Goal: Task Accomplishment & Management: Complete application form

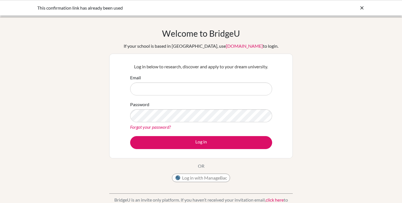
click at [200, 88] on input "Email" at bounding box center [201, 88] width 142 height 13
type input "alejandro.devega@cds.ed.cr"
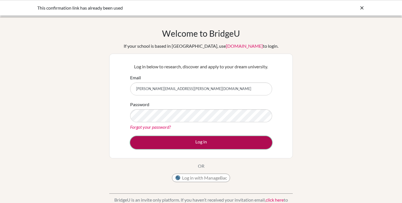
click at [190, 147] on button "Log in" at bounding box center [201, 142] width 142 height 13
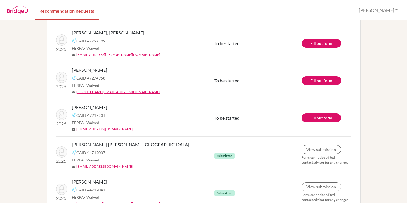
scroll to position [153, 0]
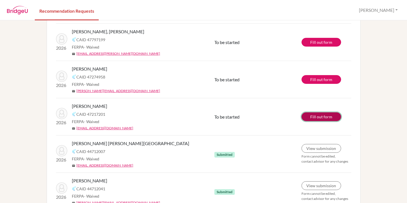
click at [313, 118] on link "Fill out form" at bounding box center [321, 116] width 40 height 9
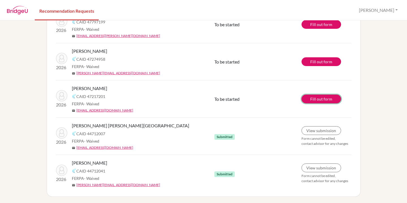
scroll to position [0, 0]
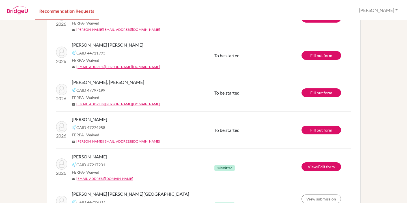
scroll to position [106, 0]
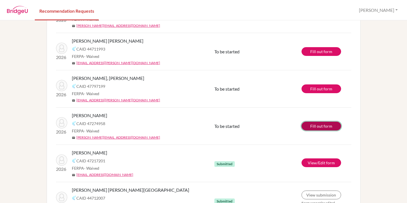
click at [319, 124] on link "Fill out form" at bounding box center [321, 126] width 40 height 9
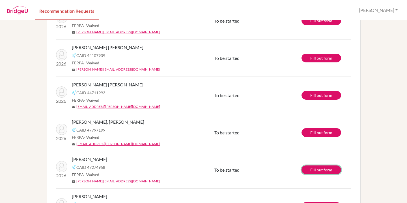
scroll to position [0, 0]
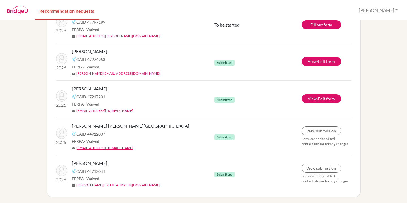
scroll to position [171, 0]
